Goal: Transaction & Acquisition: Purchase product/service

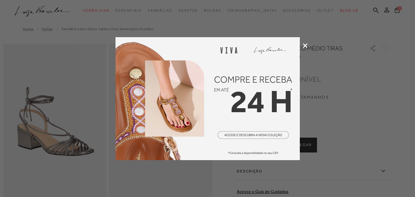
click at [304, 45] on icon at bounding box center [305, 45] width 5 height 5
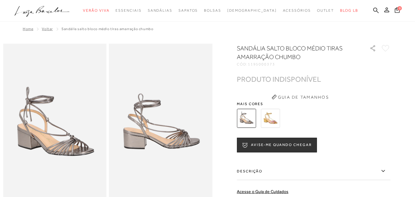
click at [273, 122] on img at bounding box center [269, 118] width 19 height 19
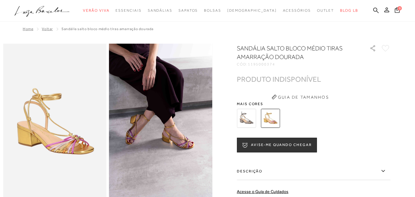
click at [251, 115] on img at bounding box center [246, 118] width 19 height 19
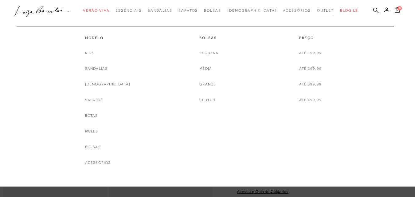
click at [317, 11] on span "Outlet" at bounding box center [325, 10] width 17 height 4
click at [107, 67] on link "Sandálias" at bounding box center [96, 68] width 23 height 6
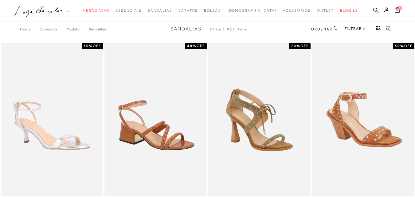
click at [327, 30] on span "Ordenar" at bounding box center [321, 29] width 21 height 4
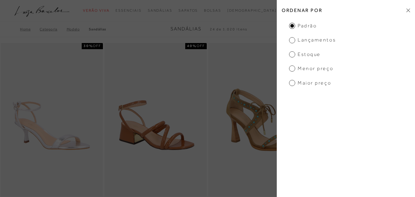
click at [317, 68] on span "Menor preço" at bounding box center [311, 68] width 44 height 7
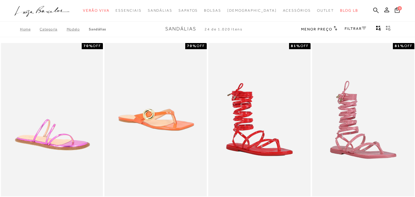
click at [357, 25] on div "FILTRAR" at bounding box center [354, 29] width 21 height 8
click at [361, 29] on link "FILTRAR" at bounding box center [354, 28] width 21 height 4
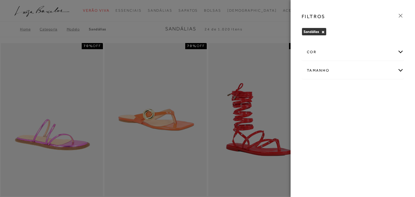
click at [331, 69] on div "Tamanho" at bounding box center [353, 70] width 102 height 16
click at [334, 48] on div "cor" at bounding box center [353, 52] width 102 height 16
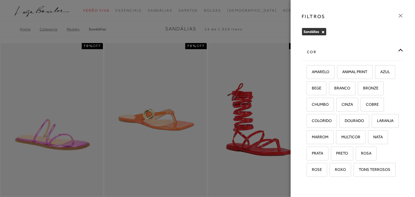
drag, startPoint x: 334, startPoint y: 48, endPoint x: 323, endPoint y: 44, distance: 12.7
click at [323, 44] on div "cor AMARELO ANIMAL PRINT AZUL BEGE BRANCO BRONZE" at bounding box center [352, 124] width 102 height 160
click at [328, 104] on span "CHUMBO" at bounding box center [317, 104] width 21 height 5
click at [311, 104] on input "CHUMBO" at bounding box center [308, 105] width 6 height 6
checkbox input "true"
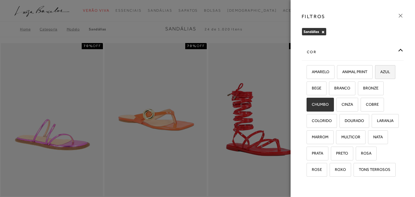
click at [375, 74] on span "AZUL" at bounding box center [382, 71] width 14 height 5
click at [374, 76] on input "AZUL" at bounding box center [377, 73] width 6 height 6
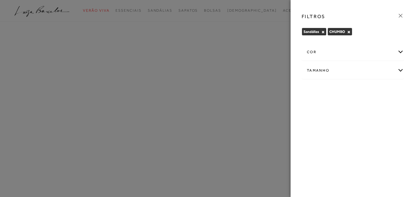
click at [333, 48] on div "cor" at bounding box center [353, 52] width 102 height 16
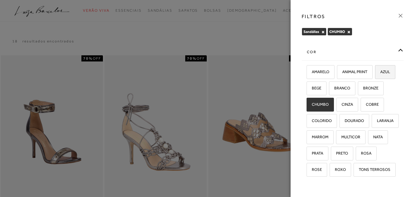
click at [375, 74] on span "AZUL" at bounding box center [382, 71] width 14 height 5
click at [374, 76] on input "AZUL" at bounding box center [377, 73] width 6 height 6
checkbox input "true"
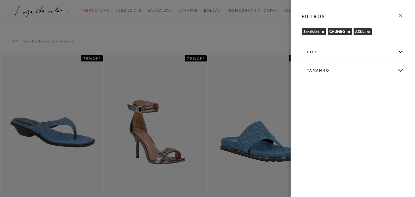
click at [363, 55] on div "cor" at bounding box center [353, 52] width 102 height 16
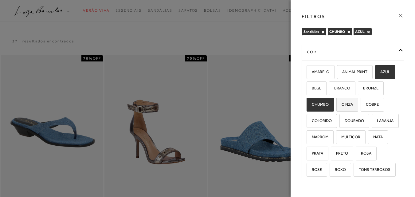
click at [353, 106] on span "CINZA" at bounding box center [345, 104] width 16 height 5
click at [341, 106] on input "CINZA" at bounding box center [338, 105] width 6 height 6
checkbox input "true"
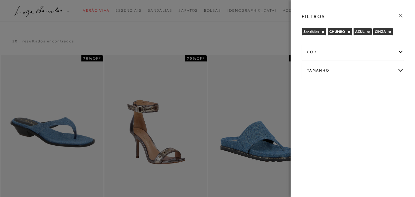
click at [368, 53] on div "cor" at bounding box center [353, 52] width 102 height 16
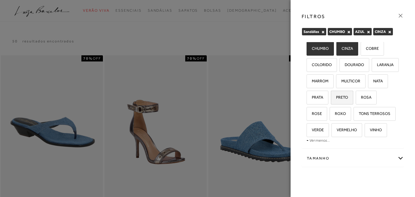
scroll to position [88, 0]
click at [350, 91] on label "PRETO" at bounding box center [342, 97] width 22 height 13
click at [336, 95] on input "PRETO" at bounding box center [333, 98] width 6 height 6
checkbox input "true"
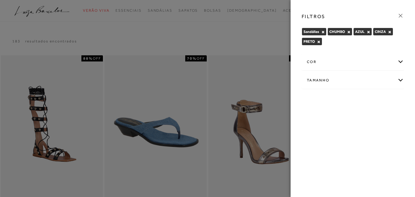
click at [348, 167] on div "FILTROS [GEOGRAPHIC_DATA] × [GEOGRAPHIC_DATA] × AZUL × CINZA × ×" at bounding box center [352, 98] width 124 height 197
click at [352, 79] on div "Tamanho" at bounding box center [353, 80] width 102 height 16
click at [336, 119] on label "36" at bounding box center [337, 116] width 14 height 13
click at [341, 118] on label "36" at bounding box center [337, 116] width 14 height 13
click at [334, 118] on input "36" at bounding box center [331, 117] width 6 height 6
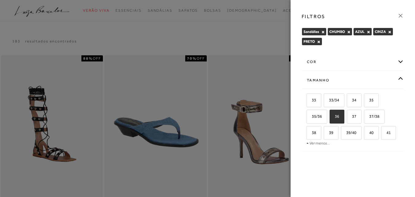
checkbox input "true"
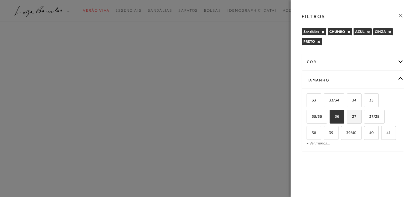
click at [355, 119] on label "37" at bounding box center [354, 116] width 14 height 13
click at [352, 119] on input "37" at bounding box center [348, 117] width 6 height 6
checkbox input "true"
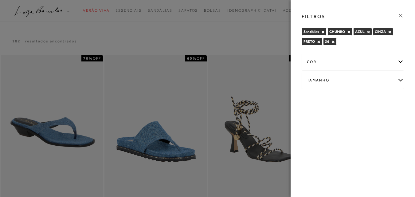
drag, startPoint x: 355, startPoint y: 119, endPoint x: 377, endPoint y: 118, distance: 22.1
click at [377, 118] on div "FILTROS [GEOGRAPHIC_DATA] × [GEOGRAPHIC_DATA] × AZUL × CINZA × ×" at bounding box center [352, 98] width 124 height 197
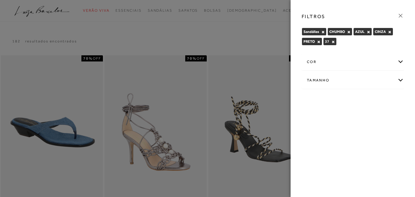
click at [377, 78] on div "Tamanho" at bounding box center [353, 80] width 102 height 16
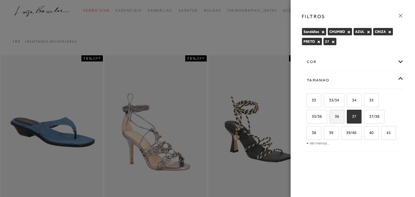
click at [338, 116] on span "36" at bounding box center [334, 116] width 9 height 5
click at [334, 116] on input "36" at bounding box center [331, 117] width 6 height 6
checkbox input "true"
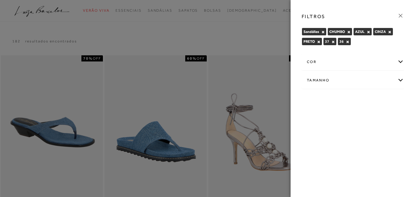
click at [373, 81] on div "Tamanho" at bounding box center [353, 80] width 102 height 16
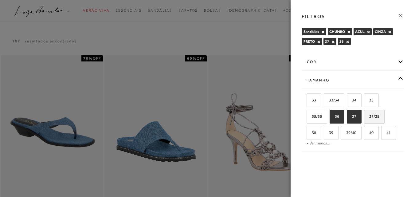
click at [370, 117] on span "37/38" at bounding box center [371, 116] width 15 height 5
click at [369, 117] on input "37/38" at bounding box center [366, 117] width 6 height 6
checkbox input "true"
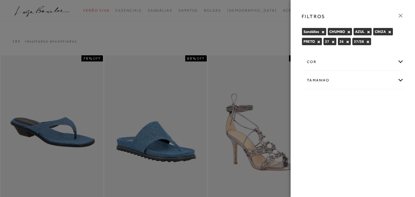
click at [399, 14] on icon at bounding box center [400, 15] width 7 height 7
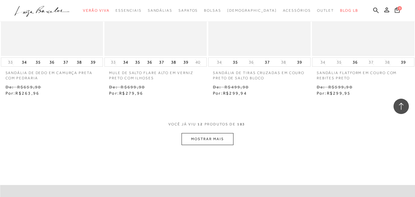
scroll to position [552, 0]
click at [227, 139] on button "MOSTRAR MAIS" at bounding box center [207, 138] width 52 height 12
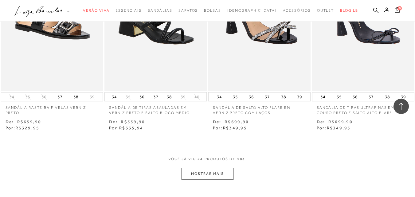
scroll to position [1166, 0]
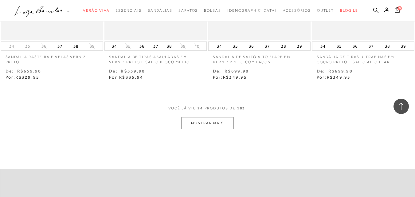
click at [215, 118] on button "MOSTRAR MAIS" at bounding box center [207, 123] width 52 height 12
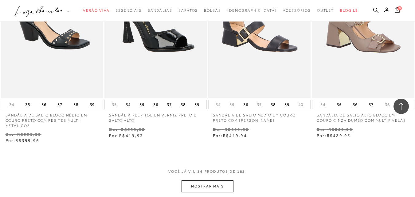
scroll to position [1810, 0]
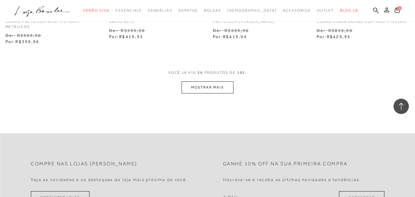
click at [221, 91] on button "MOSTRAR MAIS" at bounding box center [207, 87] width 52 height 12
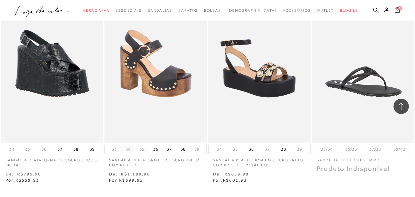
scroll to position [2424, 0]
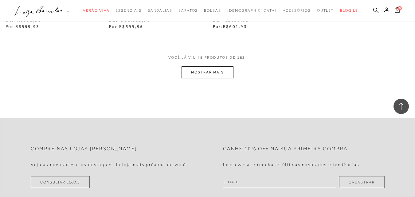
click at [220, 74] on button "MOSTRAR MAIS" at bounding box center [207, 72] width 52 height 12
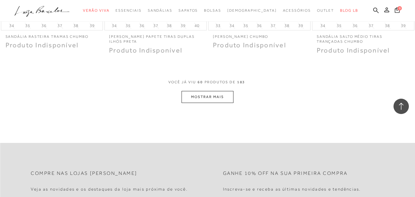
scroll to position [3007, 0]
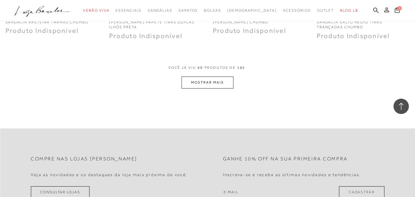
click at [230, 80] on button "MOSTRAR MAIS" at bounding box center [207, 82] width 52 height 12
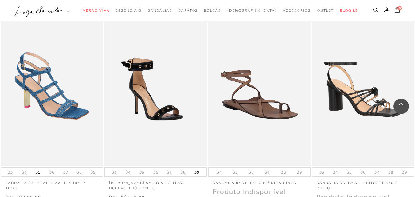
scroll to position [3038, 0]
